Goal: Communication & Community: Answer question/provide support

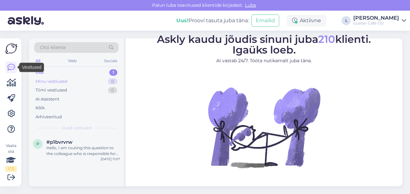
click at [81, 78] on div "Minu vestlused 0" at bounding box center [76, 81] width 84 height 9
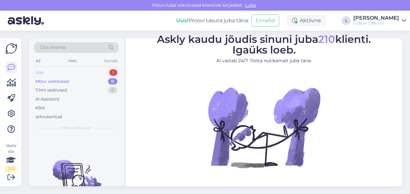
click at [69, 71] on div "Uus 1" at bounding box center [76, 72] width 84 height 9
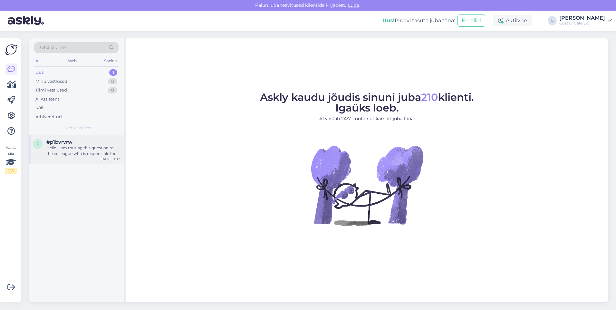
click at [59, 157] on div "p #p1bvrvrw Hello, I am routing this question to the colleague who is responsib…" at bounding box center [76, 149] width 95 height 29
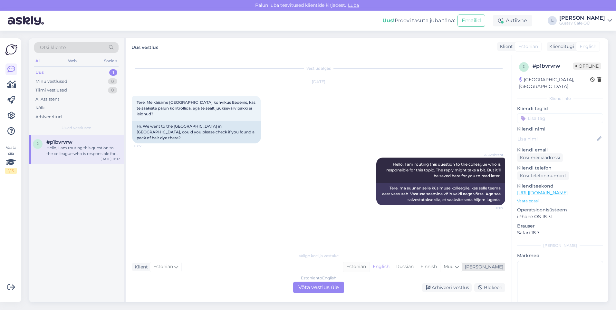
click at [369, 194] on div "Estonian" at bounding box center [356, 267] width 26 height 10
click at [332, 194] on div "Estonian to Estonian Võta vestlus üle" at bounding box center [318, 287] width 51 height 12
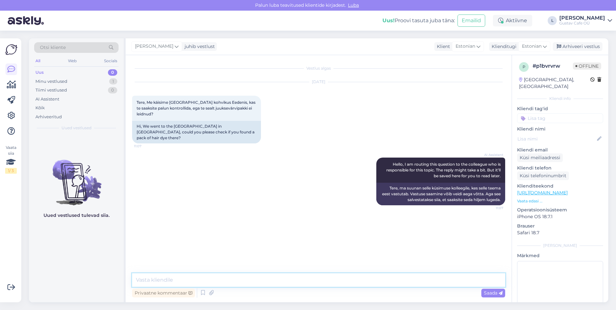
click at [264, 194] on textarea at bounding box center [318, 280] width 373 height 14
click at [205, 194] on textarea at bounding box center [318, 280] width 373 height 14
click at [126, 194] on div "Vestlus algas [DATE] Tere, Me käisime [GEOGRAPHIC_DATA] kohvikus Eedenis, kas t…" at bounding box center [319, 178] width 386 height 247
click at [289, 194] on textarea "Tervist, uurin ning [PERSON_NAME], [PERSON_NAME] saanud infot." at bounding box center [318, 280] width 373 height 14
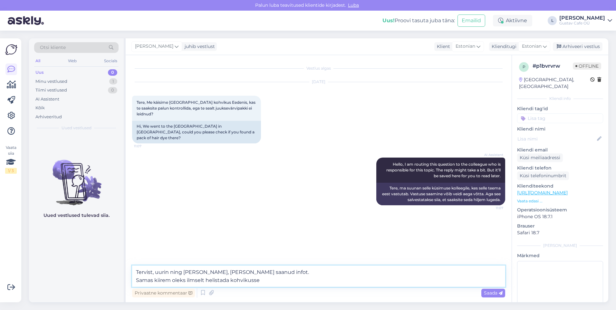
paste textarea "[STREET_ADDRESS] keskus Tel: [PHONE_NUMBER]"
type textarea "Tervist, uurin ning [PERSON_NAME], [PERSON_NAME] saanud infot. Samas kiirem ole…"
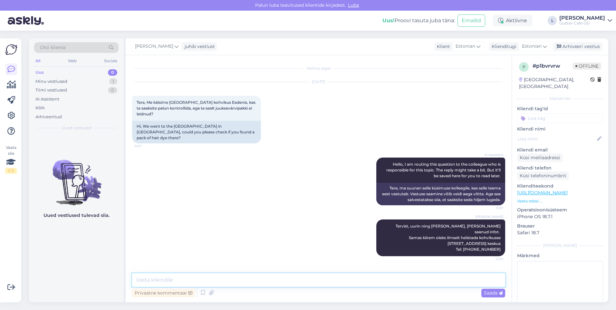
click at [302, 194] on textarea at bounding box center [318, 280] width 373 height 14
type textarea "[PERSON_NAME] muidugi kohvikult vastuse ning tõesti on nende juures. Seega ming…"
click at [409, 194] on span "Saada" at bounding box center [493, 293] width 19 height 6
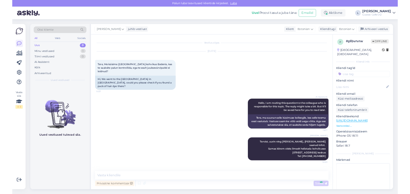
scroll to position [12, 0]
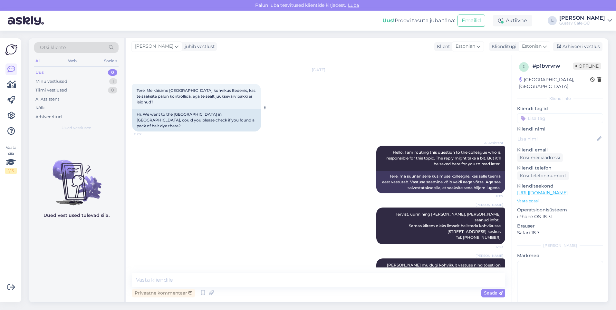
click at [236, 101] on div "Tere, Me käisime [GEOGRAPHIC_DATA] kohvikus Eedenis, kas te saaksite palun kont…" at bounding box center [196, 96] width 129 height 25
click at [14, 67] on icon at bounding box center [11, 69] width 8 height 8
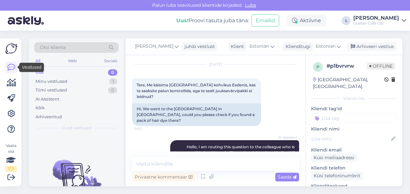
scroll to position [12, 0]
